Goal: Task Accomplishment & Management: Manage account settings

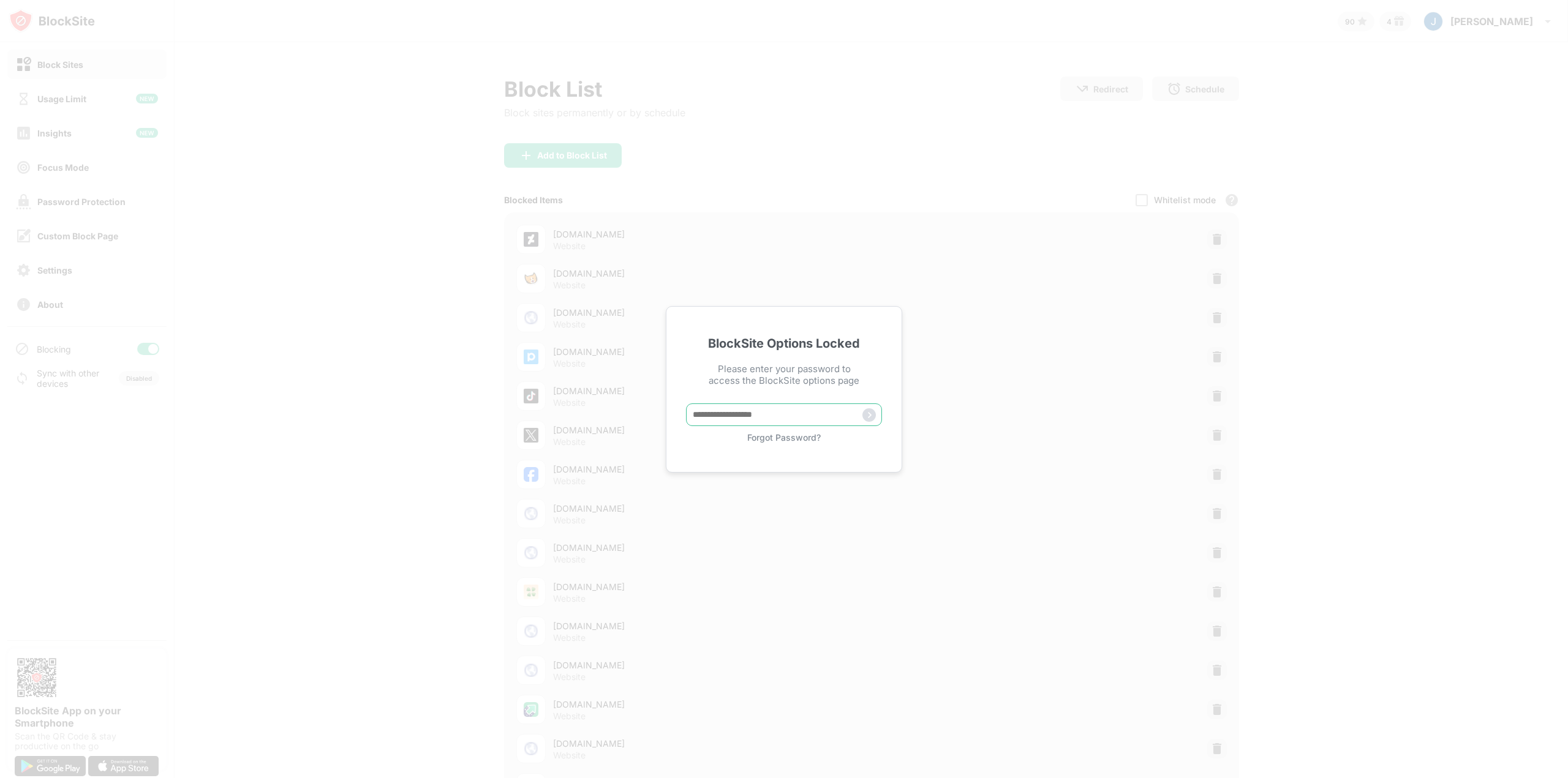
click at [738, 414] on input "text" at bounding box center [784, 415] width 196 height 23
type input "**********"
click at [874, 412] on img at bounding box center [869, 415] width 13 height 13
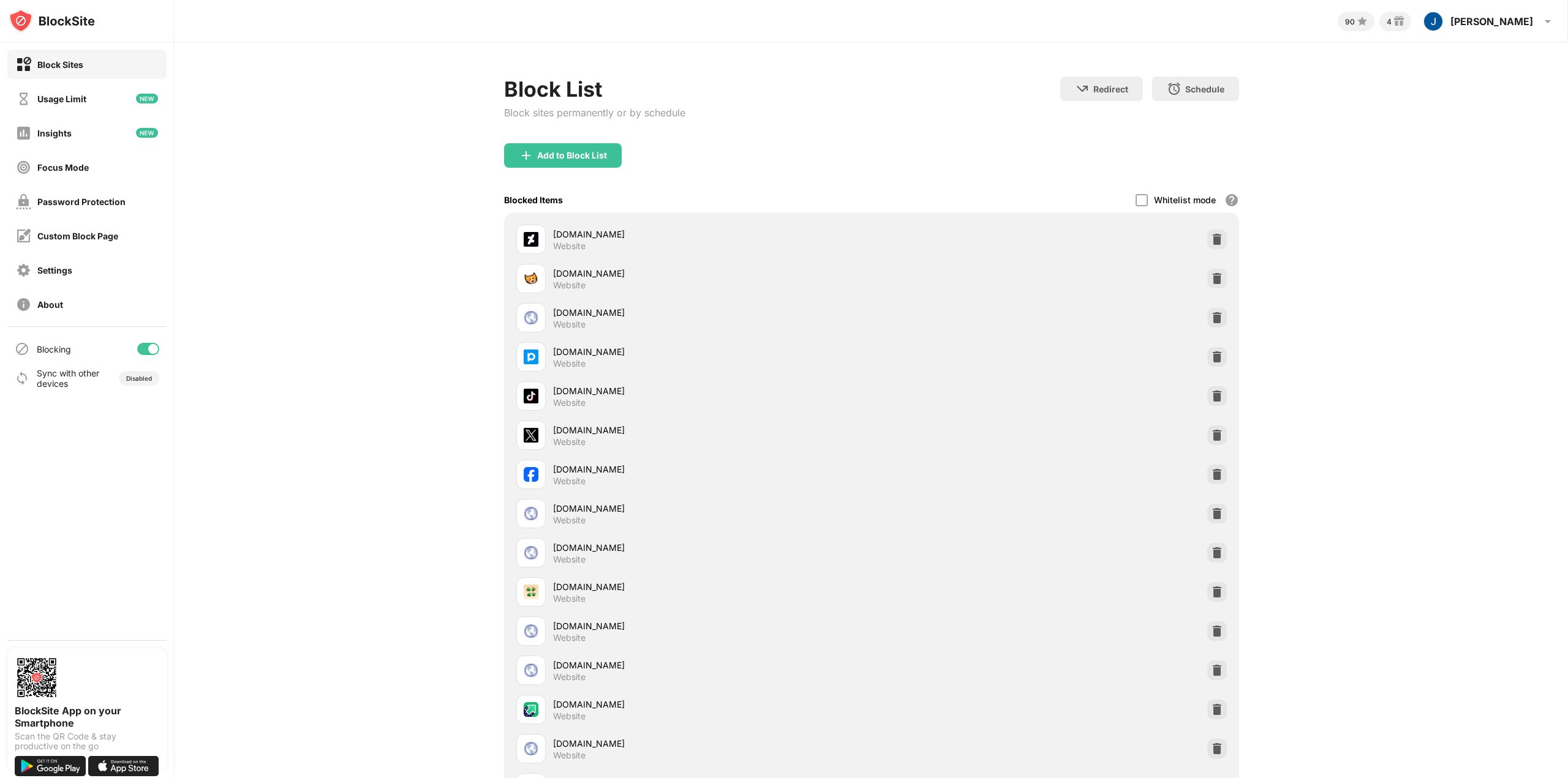
click at [155, 354] on div at bounding box center [148, 349] width 22 height 12
click at [157, 354] on div "Blocking" at bounding box center [87, 349] width 159 height 29
click at [152, 355] on div "Blocking" at bounding box center [87, 349] width 159 height 29
click at [152, 349] on div at bounding box center [148, 349] width 22 height 12
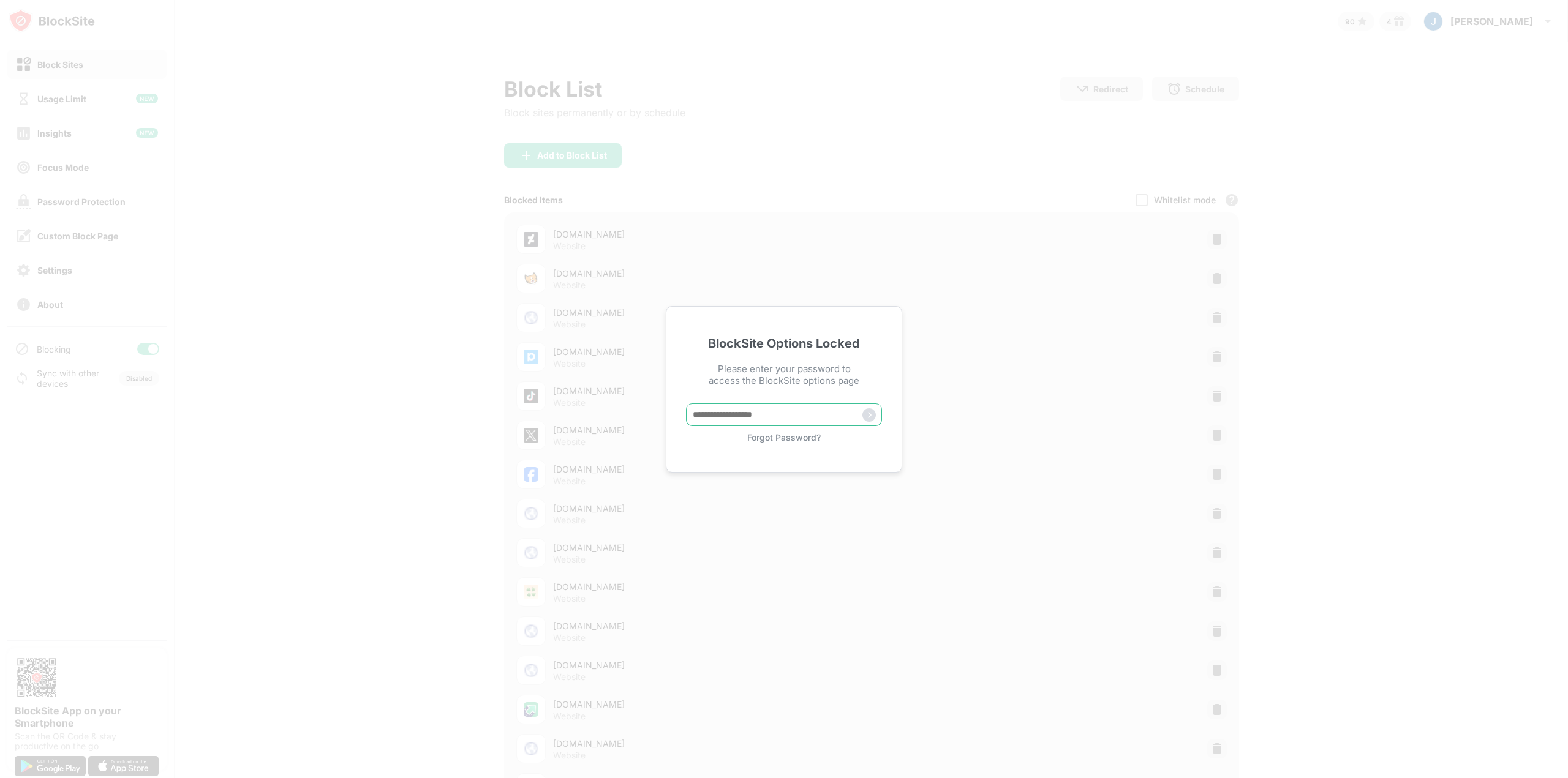
click at [735, 410] on input "text" at bounding box center [784, 415] width 196 height 23
click at [738, 413] on input "text" at bounding box center [784, 415] width 196 height 23
type input "**********"
click at [872, 411] on img at bounding box center [869, 415] width 13 height 13
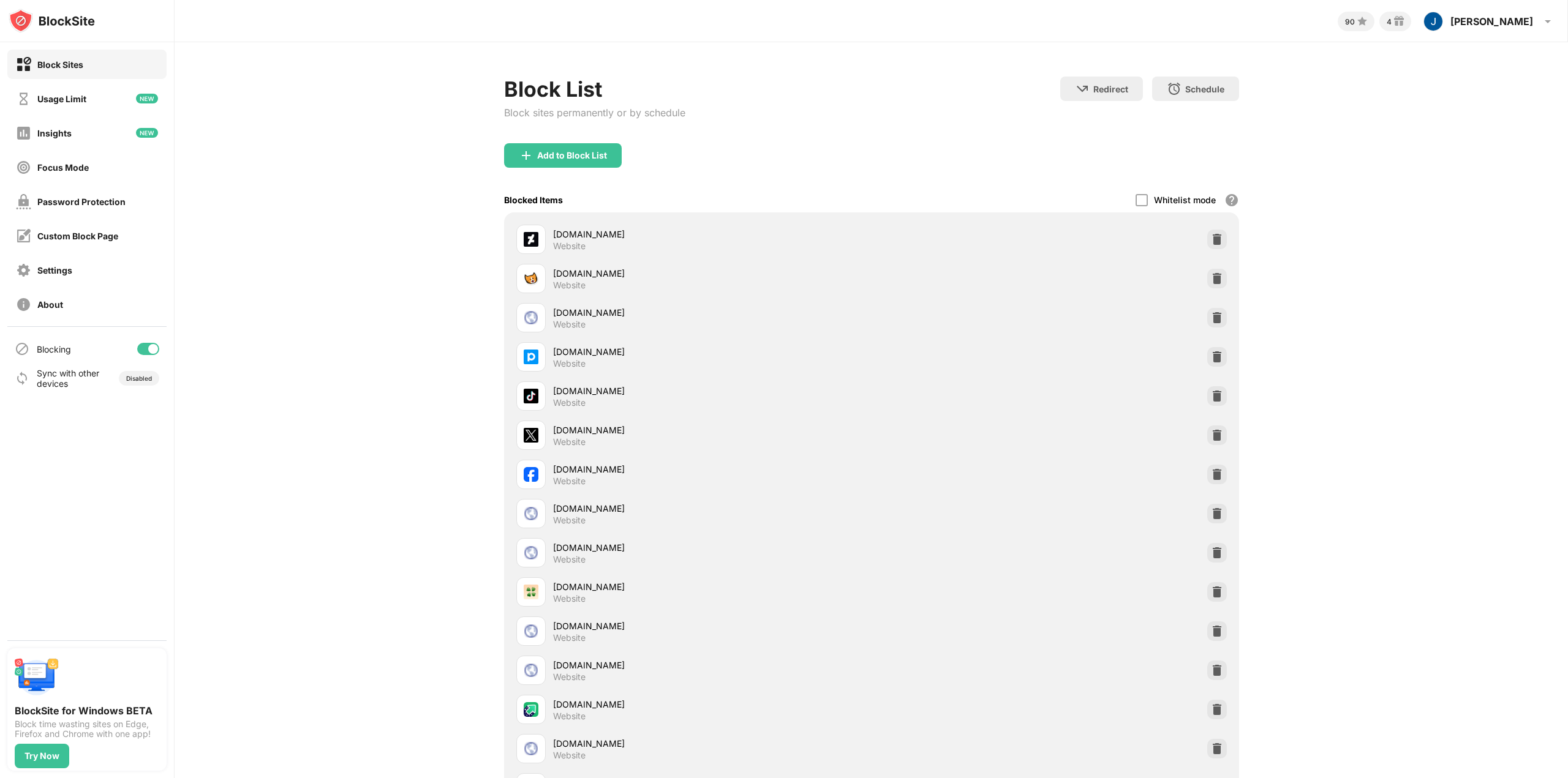
click at [146, 345] on div at bounding box center [148, 349] width 22 height 12
click at [143, 347] on div at bounding box center [143, 349] width 10 height 10
